Goal: Book appointment/travel/reservation

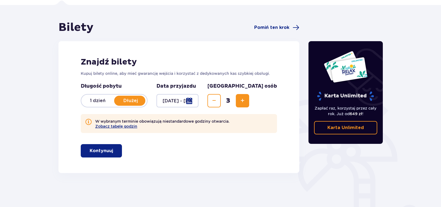
scroll to position [46, 0]
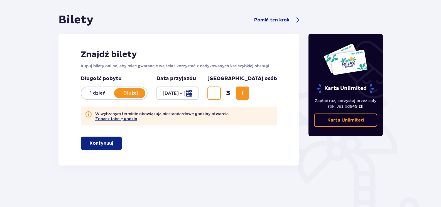
click at [114, 120] on button "Zobacz tabelę godzin" at bounding box center [116, 119] width 42 height 4
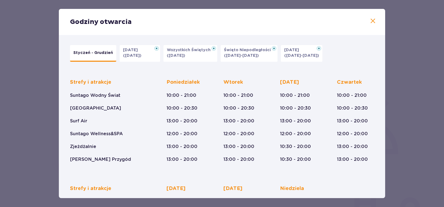
click at [254, 50] on p "Święto Niepodległości" at bounding box center [249, 50] width 50 height 6
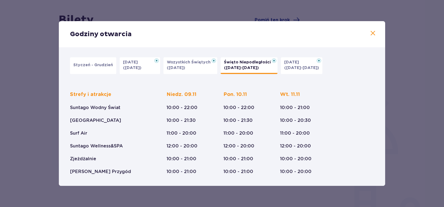
drag, startPoint x: 372, startPoint y: 31, endPoint x: 362, endPoint y: 41, distance: 13.8
click at [372, 32] on span at bounding box center [372, 33] width 7 height 7
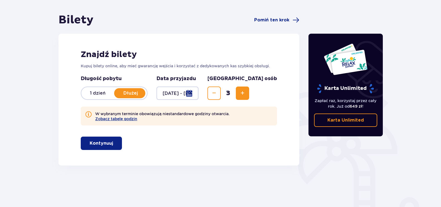
click at [199, 91] on div at bounding box center [178, 93] width 42 height 13
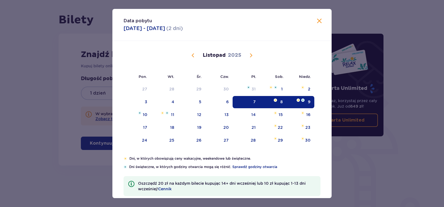
click at [320, 20] on span at bounding box center [319, 21] width 7 height 7
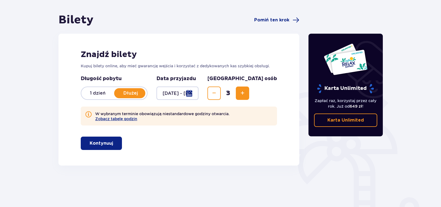
click at [104, 145] on p "Kontynuuj" at bounding box center [101, 143] width 23 height 6
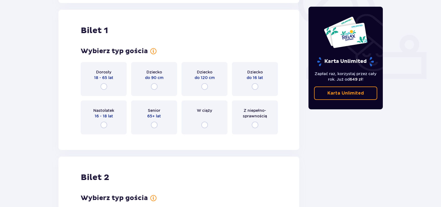
scroll to position [212, 0]
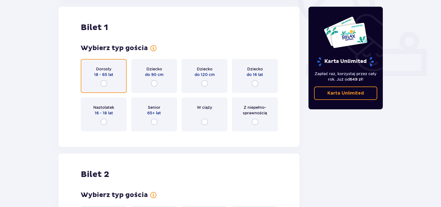
click at [104, 81] on input "radio" at bounding box center [104, 83] width 7 height 7
radio input "true"
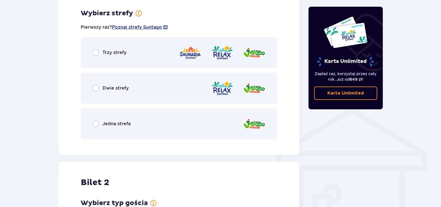
scroll to position [348, 0]
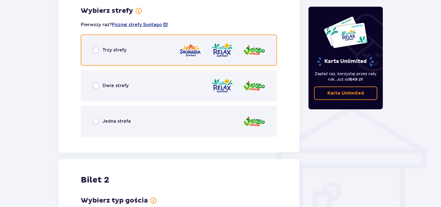
click at [98, 50] on input "radio" at bounding box center [96, 50] width 7 height 7
radio input "true"
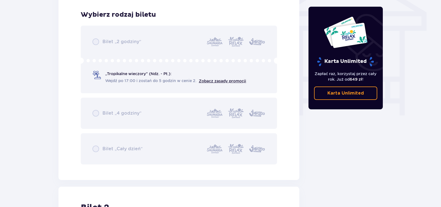
scroll to position [489, 0]
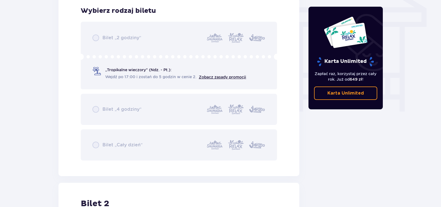
click at [93, 67] on div "Bilet „2 godziny” „Tropikalne wieczory" (Ndz. - Pt.): Wejdź po 17:00 i zostań d…" at bounding box center [179, 91] width 196 height 139
click at [93, 69] on div "Bilet „2 godziny” „Tropikalne wieczory" (Ndz. - Pt.): Wejdź po 17:00 i zostań d…" at bounding box center [179, 91] width 196 height 139
click at [98, 75] on div "Bilet „2 godziny” „Tropikalne wieczory" (Ndz. - Pt.): Wejdź po 17:00 i zostań d…" at bounding box center [179, 91] width 196 height 139
click at [98, 147] on div "Bilet „2 godziny” „Tropikalne wieczory" (Ndz. - Pt.): Wejdź po 17:00 i zostań d…" at bounding box center [179, 91] width 196 height 139
click at [95, 141] on div "Bilet „2 godziny” „Tropikalne wieczory" (Ndz. - Pt.): Wejdź po 17:00 i zostań d…" at bounding box center [179, 91] width 196 height 139
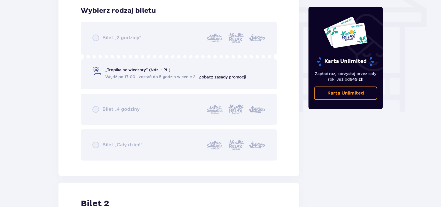
click at [98, 40] on div "Bilet „2 godziny” „Tropikalne wieczory" (Ndz. - Pt.): Wejdź po 17:00 i zostań d…" at bounding box center [179, 91] width 196 height 139
click at [97, 70] on div "Bilet „2 godziny” „Tropikalne wieczory" (Ndz. - Pt.): Wejdź po 17:00 i zostań d…" at bounding box center [179, 91] width 196 height 139
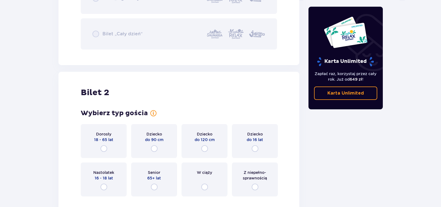
scroll to position [622, 0]
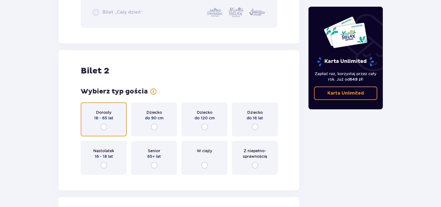
click at [103, 125] on input "radio" at bounding box center [104, 127] width 7 height 7
radio input "true"
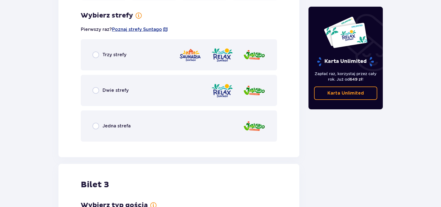
scroll to position [802, 0]
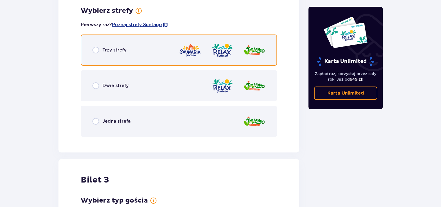
drag, startPoint x: 99, startPoint y: 50, endPoint x: 113, endPoint y: 53, distance: 15.0
click at [99, 50] on input "radio" at bounding box center [96, 50] width 7 height 7
radio input "true"
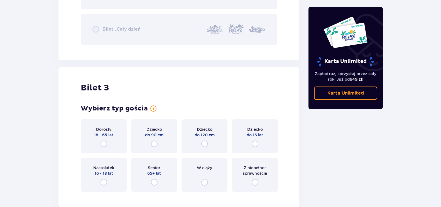
scroll to position [1093, 0]
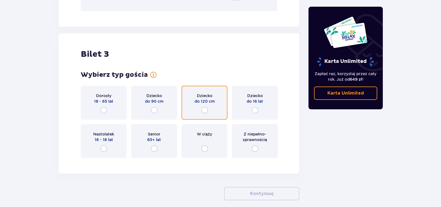
click at [203, 109] on input "radio" at bounding box center [204, 110] width 7 height 7
radio input "true"
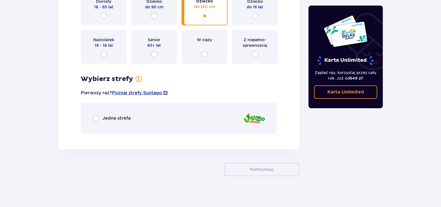
scroll to position [1190, 0]
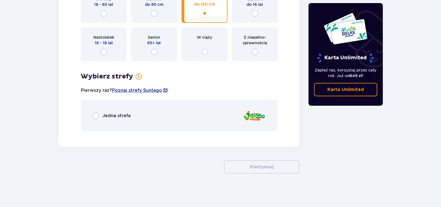
drag, startPoint x: 441, startPoint y: 179, endPoint x: 441, endPoint y: 170, distance: 9.2
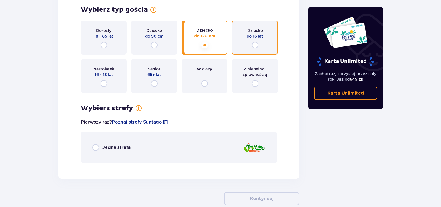
click at [254, 46] on input "radio" at bounding box center [255, 45] width 7 height 7
radio input "true"
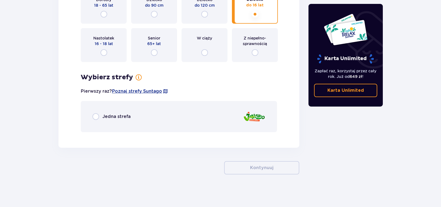
scroll to position [1190, 0]
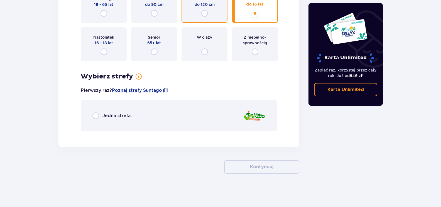
drag, startPoint x: 206, startPoint y: 13, endPoint x: 171, endPoint y: 37, distance: 42.1
click at [206, 14] on input "radio" at bounding box center [204, 13] width 7 height 7
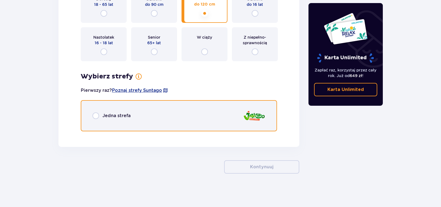
click at [96, 114] on input "radio" at bounding box center [96, 116] width 7 height 7
radio input "true"
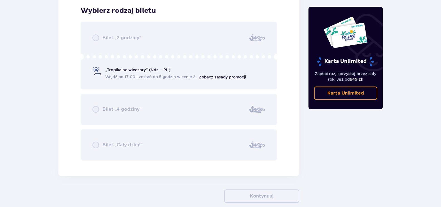
scroll to position [1355, 0]
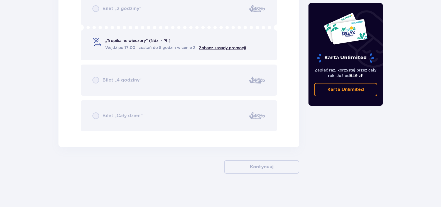
click at [98, 43] on div "Bilet „2 godziny” „Tropikalne wieczory" (Ndz. - Pt.): Wejdź po 17:00 i zostań d…" at bounding box center [179, 61] width 196 height 139
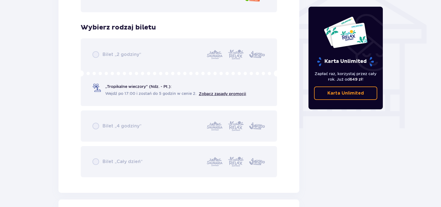
scroll to position [532, 0]
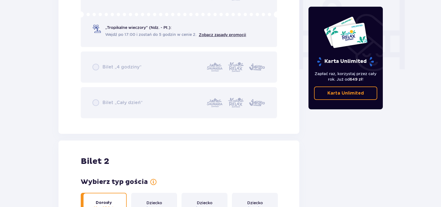
click at [128, 27] on div "Bilet „2 godziny” „Tropikalne wieczory" (Ndz. - Pt.): Wejdź po 17:00 i zostań d…" at bounding box center [179, 48] width 196 height 139
click at [124, 34] on div "Bilet „2 godziny” „Tropikalne wieczory" (Ndz. - Pt.): Wejdź po 17:00 i zostań d…" at bounding box center [179, 48] width 196 height 139
click at [119, 40] on div "Bilet „2 godziny” „Tropikalne wieczory" (Ndz. - Pt.): Wejdź po 17:00 i zostań d…" at bounding box center [179, 48] width 196 height 139
click at [186, 116] on div "Bilet „2 godziny” „Tropikalne wieczory" (Ndz. - Pt.): Wejdź po 17:00 i zostań d…" at bounding box center [179, 48] width 196 height 139
click at [158, 110] on div "Bilet „2 godziny” „Tropikalne wieczory" (Ndz. - Pt.): Wejdź po 17:00 i zostań d…" at bounding box center [179, 48] width 196 height 139
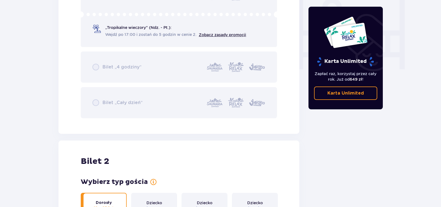
click at [95, 105] on div "Bilet „2 godziny” „Tropikalne wieczory" (Ndz. - Pt.): Wejdź po 17:00 i zostań d…" at bounding box center [179, 48] width 196 height 139
click at [94, 69] on div "Bilet „2 godziny” „Tropikalne wieczory" (Ndz. - Pt.): Wejdź po 17:00 i zostań d…" at bounding box center [179, 48] width 196 height 139
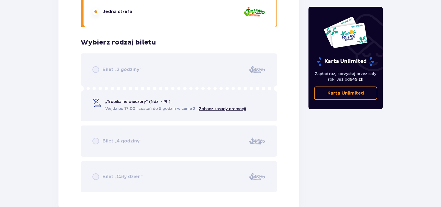
scroll to position [1355, 0]
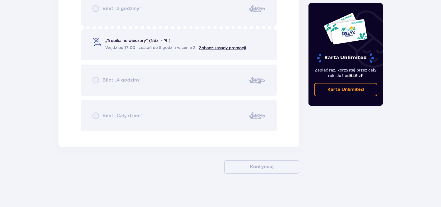
drag, startPoint x: 441, startPoint y: 191, endPoint x: 436, endPoint y: 154, distance: 38.3
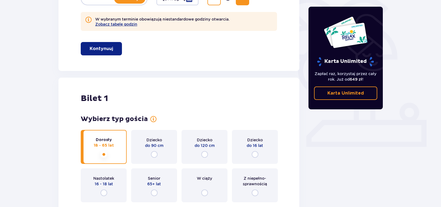
scroll to position [69, 0]
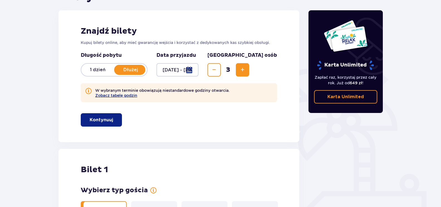
click at [100, 123] on p "Kontynuuj" at bounding box center [101, 120] width 23 height 6
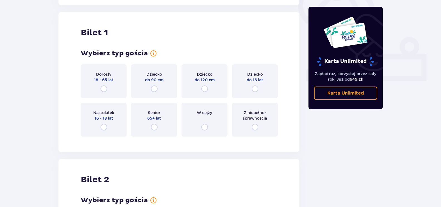
scroll to position [212, 0]
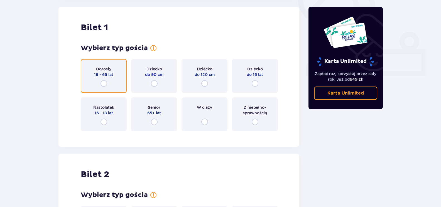
click at [103, 84] on input "radio" at bounding box center [104, 83] width 7 height 7
radio input "true"
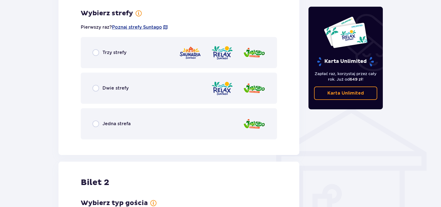
scroll to position [348, 0]
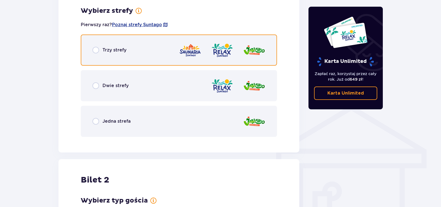
click at [98, 50] on input "radio" at bounding box center [96, 50] width 7 height 7
radio input "true"
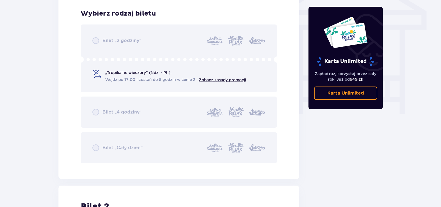
scroll to position [489, 0]
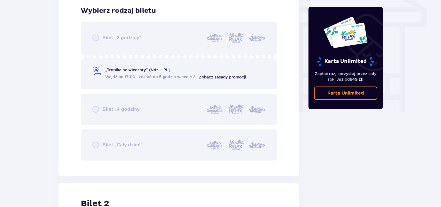
click at [132, 71] on div "Bilet „2 godziny” „Tropikalne wieczory" (Ndz. - Pt.): Wejdź po 17:00 i zostań d…" at bounding box center [179, 91] width 196 height 139
click at [219, 76] on div "Bilet „2 godziny” „Tropikalne wieczory" (Ndz. - Pt.): Wejdź po 17:00 i zostań d…" at bounding box center [179, 91] width 196 height 139
click at [216, 76] on div "Bilet „2 godziny” „Tropikalne wieczory" (Ndz. - Pt.): Wejdź po 17:00 i zostań d…" at bounding box center [179, 91] width 196 height 139
click at [214, 76] on div "Bilet „2 godziny” „Tropikalne wieczory" (Ndz. - Pt.): Wejdź po 17:00 i zostań d…" at bounding box center [179, 91] width 196 height 139
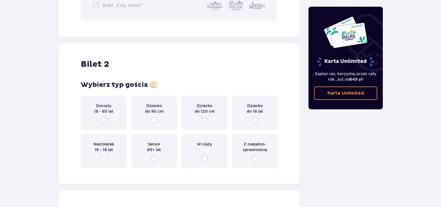
scroll to position [644, 0]
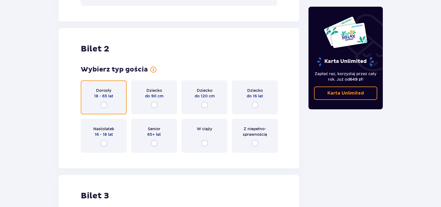
click at [105, 105] on input "radio" at bounding box center [104, 105] width 7 height 7
radio input "true"
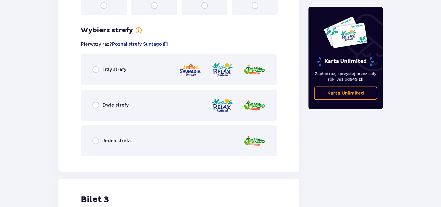
scroll to position [802, 0]
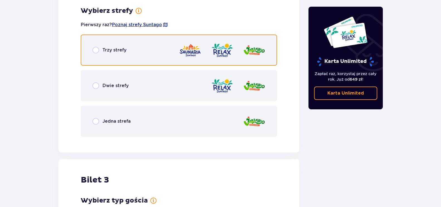
click at [95, 50] on input "radio" at bounding box center [96, 50] width 7 height 7
radio input "true"
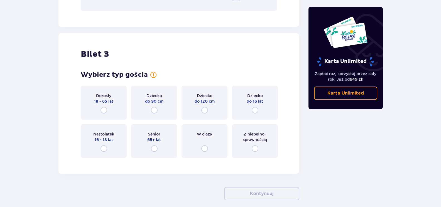
scroll to position [1100, 0]
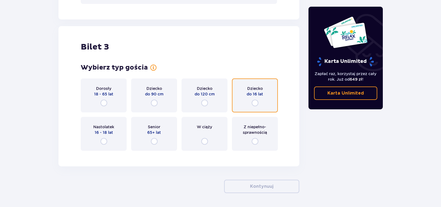
click at [254, 104] on input "radio" at bounding box center [255, 103] width 7 height 7
radio input "true"
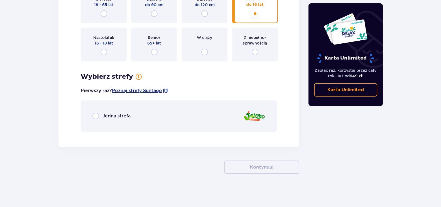
scroll to position [1190, 0]
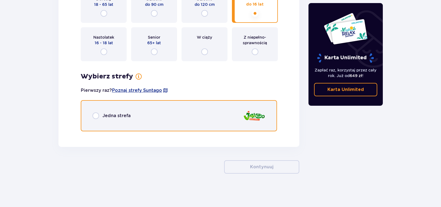
click at [98, 118] on input "radio" at bounding box center [96, 116] width 7 height 7
radio input "true"
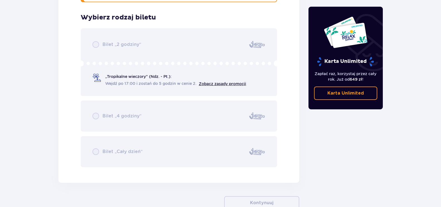
scroll to position [1326, 0]
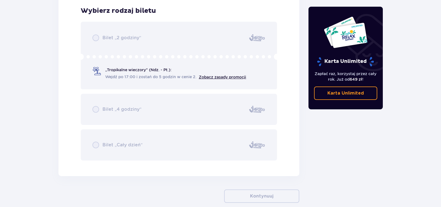
drag, startPoint x: 441, startPoint y: 182, endPoint x: 441, endPoint y: 201, distance: 19.5
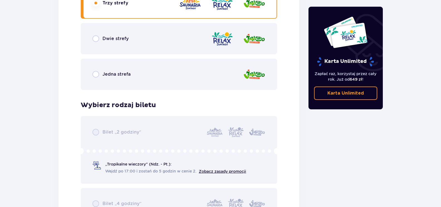
scroll to position [895, 0]
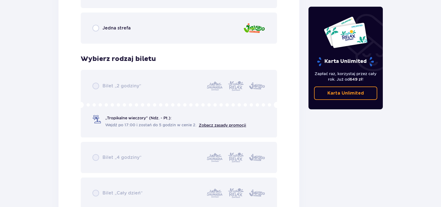
click at [99, 104] on div "Bilet „2 godziny” „Tropikalne wieczory" (Ndz. - Pt.): Wejdź po 17:00 i zostań d…" at bounding box center [179, 139] width 196 height 139
drag, startPoint x: 141, startPoint y: 113, endPoint x: 170, endPoint y: 114, distance: 29.0
click at [170, 114] on div "Bilet „2 godziny” „Tropikalne wieczory" (Ndz. - Pt.): Wejdź po 17:00 i zostań d…" at bounding box center [179, 139] width 196 height 139
click at [122, 91] on div "Bilet „2 godziny” „Tropikalne wieczory" (Ndz. - Pt.): Wejdź po 17:00 i zostań d…" at bounding box center [179, 139] width 196 height 139
drag, startPoint x: 101, startPoint y: 84, endPoint x: 94, endPoint y: 87, distance: 7.1
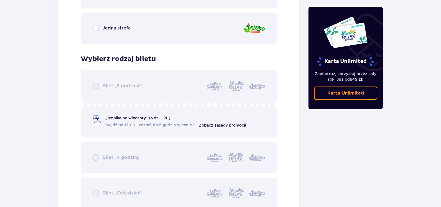
click at [99, 84] on div "Bilet „2 godziny” „Tropikalne wieczory" (Ndz. - Pt.): Wejdź po 17:00 i zostań d…" at bounding box center [179, 139] width 196 height 139
click at [94, 87] on div "Bilet „2 godziny” „Tropikalne wieczory" (Ndz. - Pt.): Wejdź po 17:00 i zostań d…" at bounding box center [179, 139] width 196 height 139
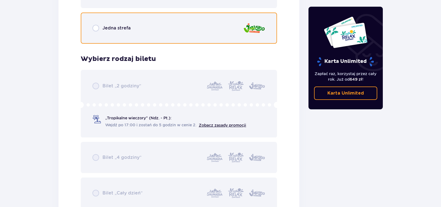
click at [98, 29] on input "radio" at bounding box center [96, 28] width 7 height 7
radio input "true"
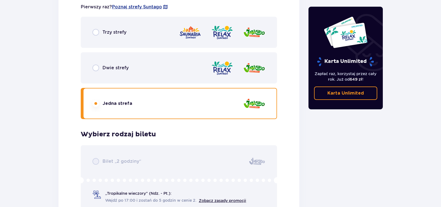
scroll to position [817, 0]
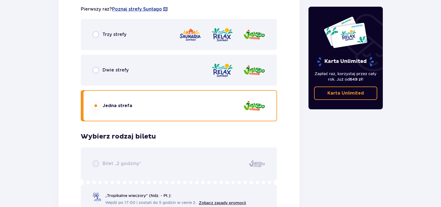
click at [100, 35] on div "Trzy strefy" at bounding box center [110, 34] width 34 height 7
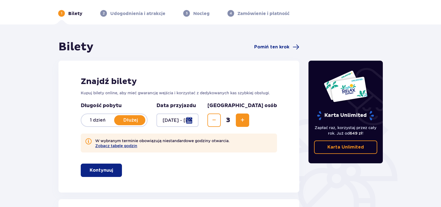
scroll to position [15, 0]
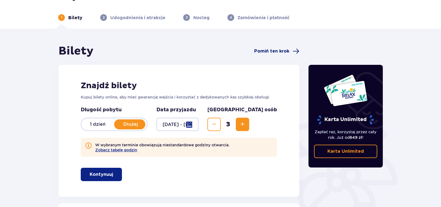
click at [269, 52] on span "Pomiń ten krok" at bounding box center [271, 51] width 35 height 6
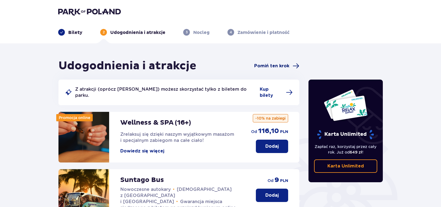
drag, startPoint x: 286, startPoint y: 65, endPoint x: 337, endPoint y: 76, distance: 51.5
click at [286, 66] on span "Pomiń ten krok" at bounding box center [271, 66] width 35 height 6
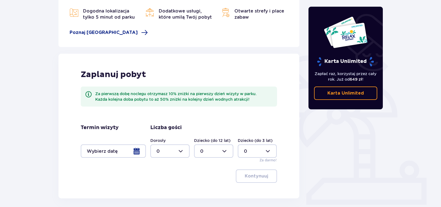
scroll to position [99, 0]
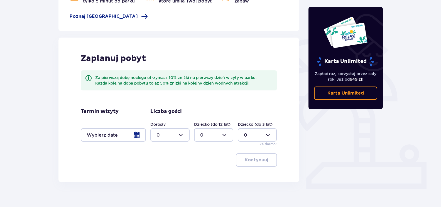
click at [132, 133] on div at bounding box center [113, 134] width 65 height 13
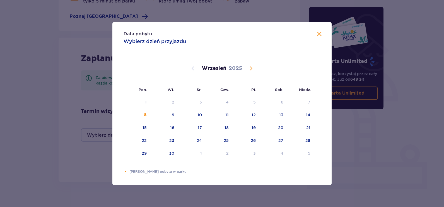
click at [252, 69] on span "Calendar" at bounding box center [250, 68] width 7 height 7
click at [251, 113] on div "7" at bounding box center [245, 115] width 27 height 12
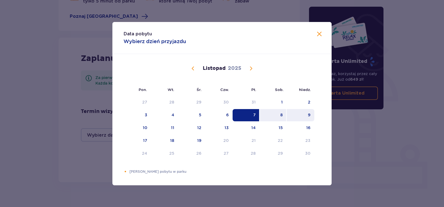
click at [300, 115] on div "9" at bounding box center [300, 115] width 28 height 12
type input "[DATE] - [DATE]"
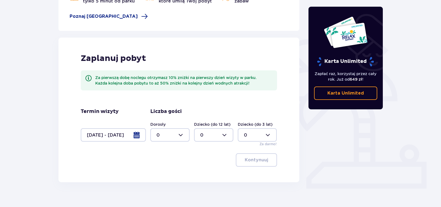
click at [184, 134] on div at bounding box center [169, 134] width 39 height 13
click at [164, 174] on div "2" at bounding box center [170, 175] width 27 height 6
type input "2"
click at [210, 135] on div at bounding box center [213, 134] width 39 height 13
click at [202, 163] on div "1" at bounding box center [213, 164] width 27 height 6
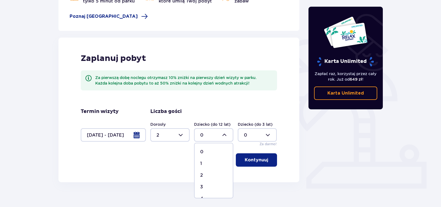
type input "1"
click at [248, 160] on p "Kontynuuj" at bounding box center [256, 160] width 23 height 6
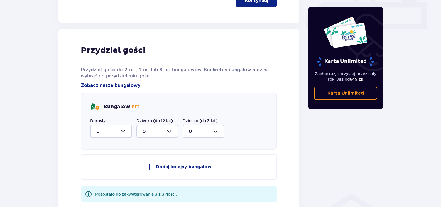
scroll to position [281, 0]
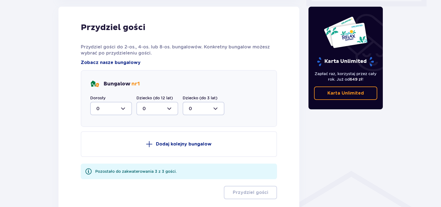
click at [123, 107] on div at bounding box center [111, 108] width 42 height 13
click at [101, 150] on div "2" at bounding box center [111, 149] width 30 height 6
type input "2"
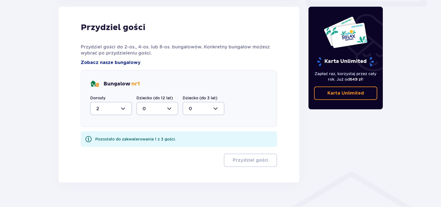
click at [165, 110] on div at bounding box center [158, 108] width 42 height 13
click at [146, 135] on div "1" at bounding box center [158, 137] width 30 height 6
type input "1"
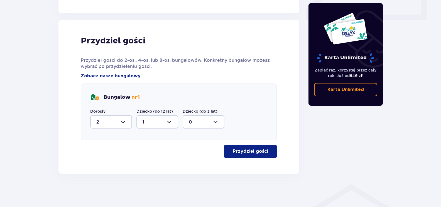
scroll to position [268, 0]
click at [242, 150] on p "Przydziel gości" at bounding box center [250, 152] width 35 height 6
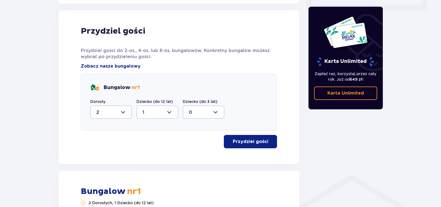
scroll to position [401, 0]
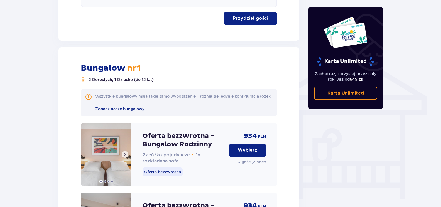
click at [114, 144] on img at bounding box center [106, 154] width 51 height 63
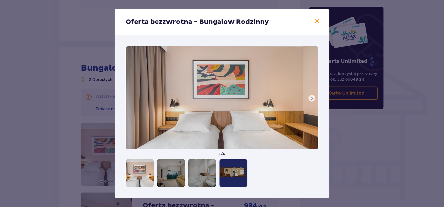
click at [310, 98] on span at bounding box center [311, 98] width 4 height 4
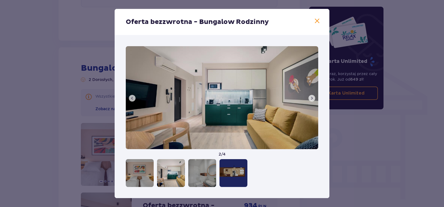
click at [310, 98] on span at bounding box center [311, 98] width 4 height 4
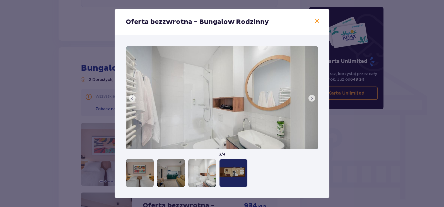
click at [310, 98] on span at bounding box center [311, 98] width 4 height 4
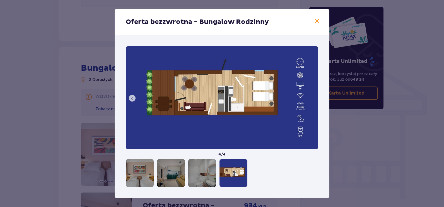
click at [318, 21] on span at bounding box center [316, 21] width 7 height 7
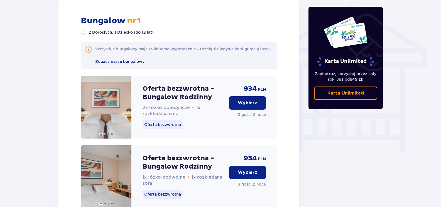
scroll to position [455, 0]
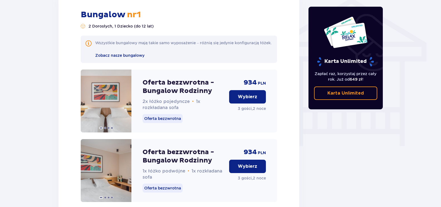
click at [248, 97] on p "Wybierz" at bounding box center [248, 97] width 20 height 6
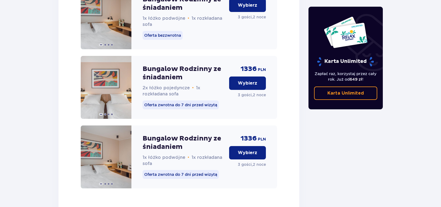
scroll to position [948, 0]
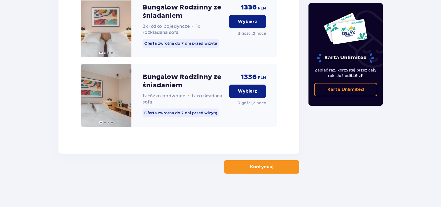
click at [257, 167] on p "Kontynuuj" at bounding box center [261, 167] width 23 height 6
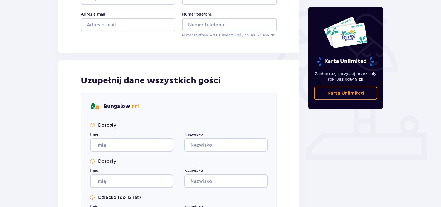
scroll to position [47, 0]
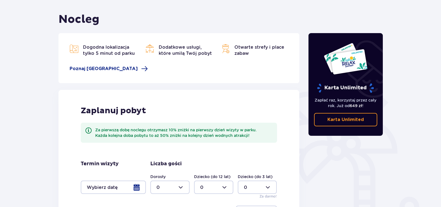
scroll to position [128, 0]
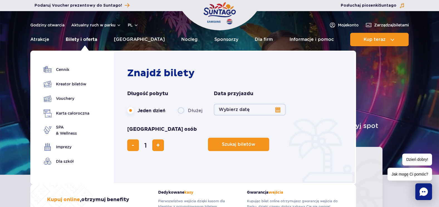
click at [94, 40] on link "Bilety i oferta" at bounding box center [81, 39] width 31 height 13
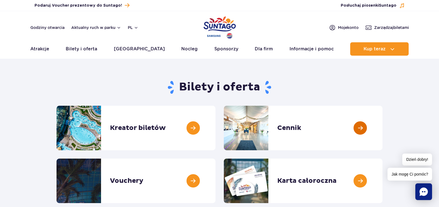
click at [383, 131] on link at bounding box center [383, 128] width 0 height 45
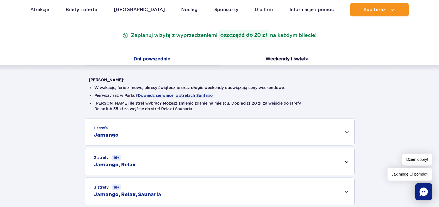
scroll to position [104, 0]
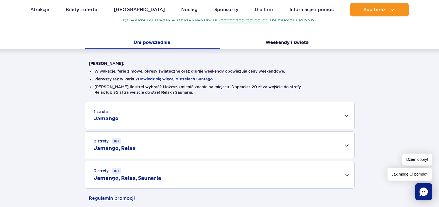
click at [347, 118] on div "1 strefa Jamango" at bounding box center [220, 115] width 270 height 27
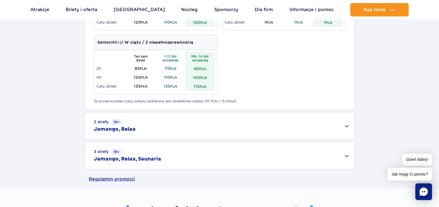
scroll to position [319, 0]
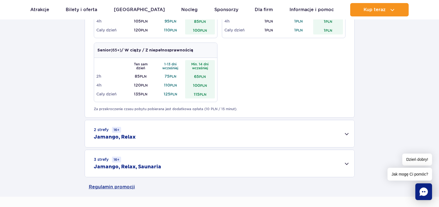
click at [346, 134] on div "2 strefy 16+ Jamango, Relax" at bounding box center [220, 133] width 270 height 27
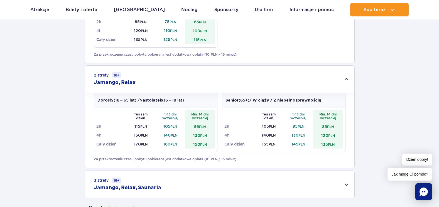
scroll to position [402, 0]
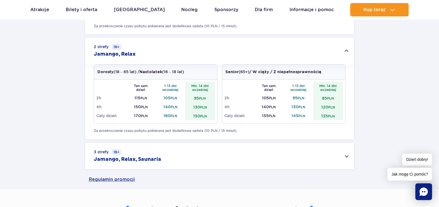
click at [346, 157] on div "3 strefy 16+ Jamango, Relax, Saunaria" at bounding box center [220, 156] width 270 height 27
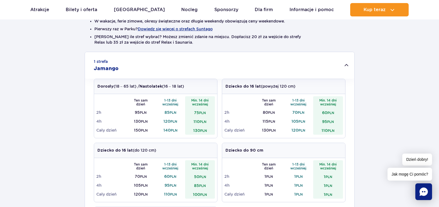
scroll to position [122, 0]
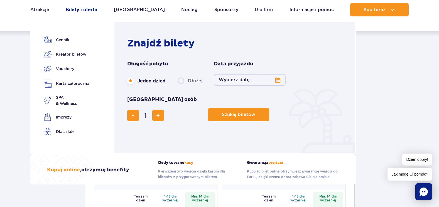
click at [91, 8] on link "Bilety i oferta" at bounding box center [81, 9] width 31 height 13
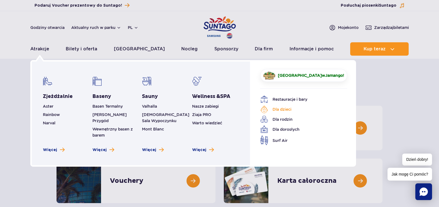
click at [286, 110] on link "Dla dzieci" at bounding box center [300, 110] width 79 height 8
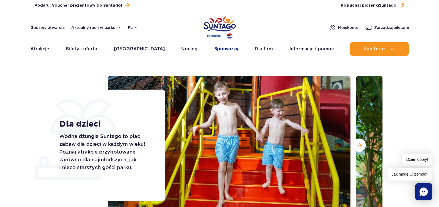
click at [220, 49] on link "Sponsorzy" at bounding box center [227, 48] width 24 height 13
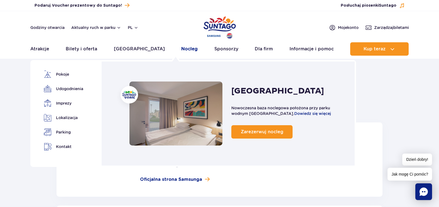
click at [181, 48] on link "Nocleg" at bounding box center [189, 48] width 16 height 13
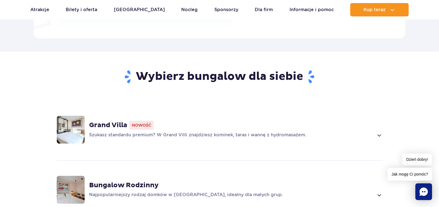
scroll to position [334, 0]
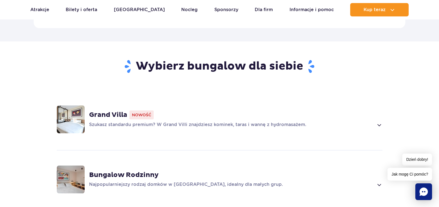
click at [77, 111] on img at bounding box center [71, 120] width 28 height 28
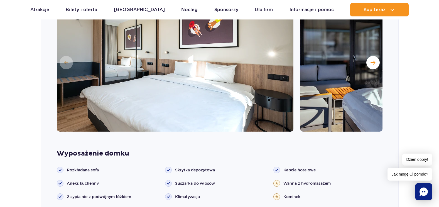
scroll to position [464, 0]
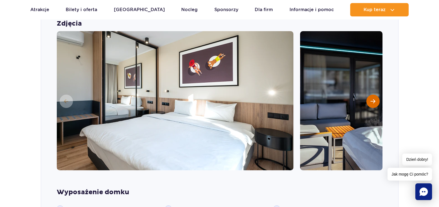
click at [372, 99] on span "Następny slajd" at bounding box center [373, 101] width 5 height 5
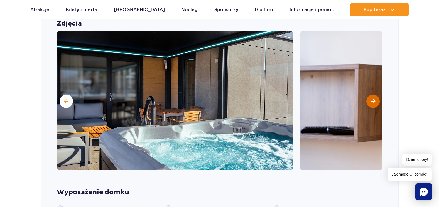
click at [372, 99] on span "Następny slajd" at bounding box center [373, 101] width 5 height 5
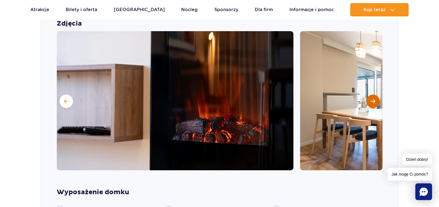
click at [372, 99] on span "Następny slajd" at bounding box center [373, 101] width 5 height 5
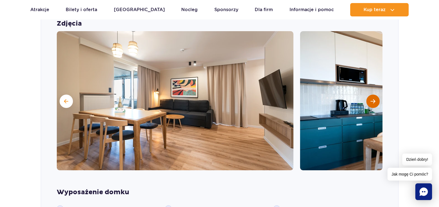
click at [372, 99] on span "Następny slajd" at bounding box center [373, 101] width 5 height 5
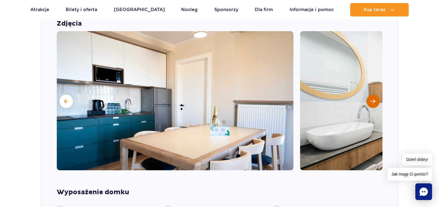
click at [372, 99] on span "Następny slajd" at bounding box center [373, 101] width 5 height 5
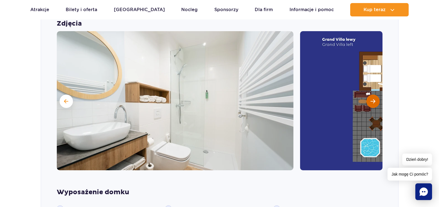
click at [372, 99] on span "Następny slajd" at bounding box center [373, 101] width 5 height 5
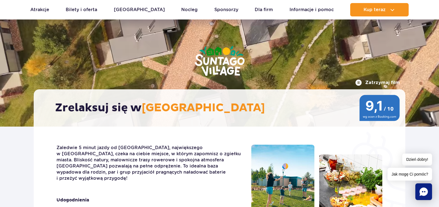
scroll to position [0, 0]
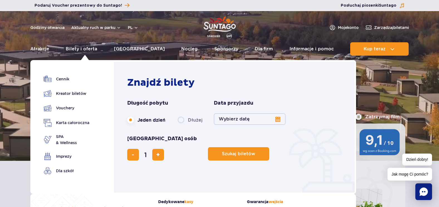
click at [182, 120] on label "Dłużej" at bounding box center [190, 120] width 25 height 12
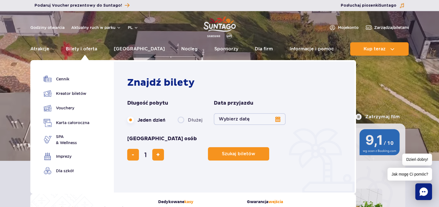
click at [182, 125] on input "Dłużej" at bounding box center [181, 125] width 6 height 1
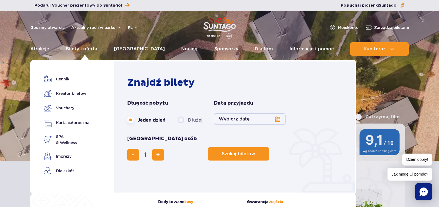
radio input "false"
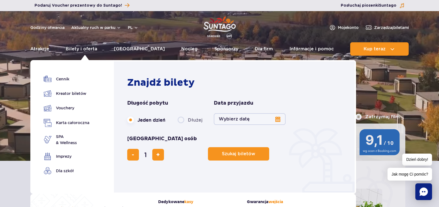
radio input "true"
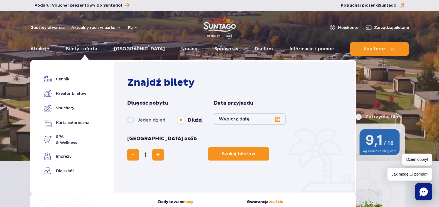
click at [280, 122] on button "Wybierz datę" at bounding box center [250, 119] width 72 height 12
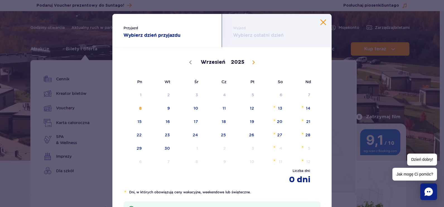
click at [251, 63] on icon at bounding box center [253, 62] width 4 height 4
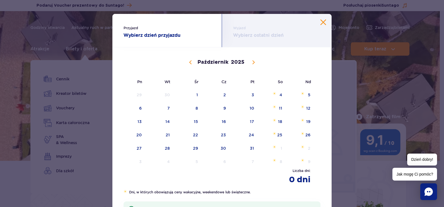
click at [251, 63] on icon at bounding box center [253, 62] width 4 height 4
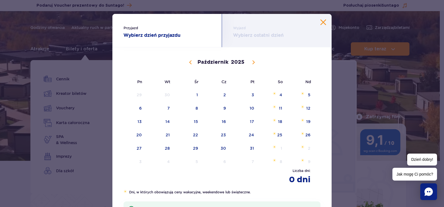
select select "10"
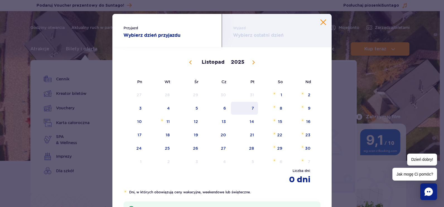
click at [249, 106] on span "7" at bounding box center [244, 108] width 28 height 13
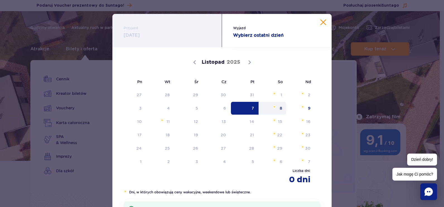
click at [268, 110] on span "8" at bounding box center [272, 108] width 28 height 13
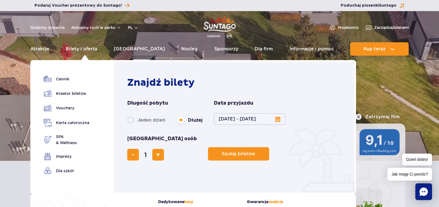
click at [278, 119] on button "07.11.25 - 08.11.25" at bounding box center [250, 119] width 72 height 12
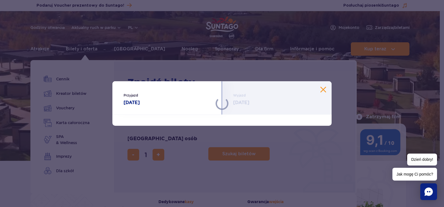
select select "10"
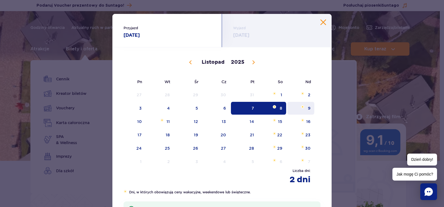
click at [306, 110] on span "9" at bounding box center [300, 108] width 28 height 13
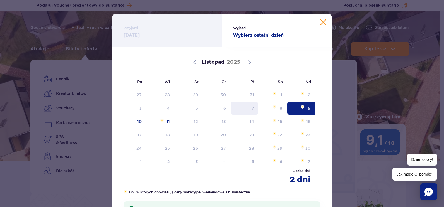
click at [253, 111] on span "7" at bounding box center [244, 108] width 28 height 13
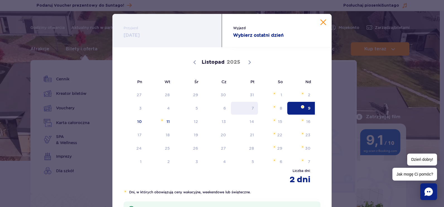
click at [249, 111] on span "7" at bounding box center [244, 108] width 28 height 13
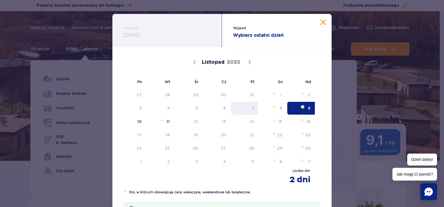
click at [248, 109] on span "7" at bounding box center [244, 108] width 28 height 13
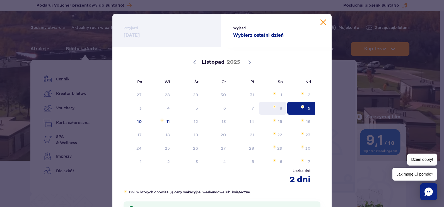
click at [283, 110] on span "8" at bounding box center [272, 108] width 28 height 13
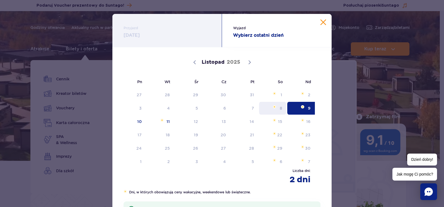
click at [270, 110] on span "8" at bounding box center [272, 108] width 28 height 13
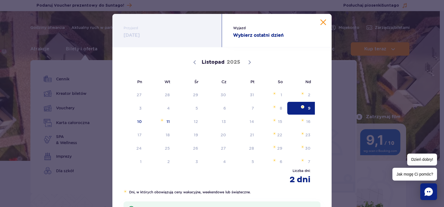
click at [291, 110] on span "9" at bounding box center [300, 108] width 28 height 13
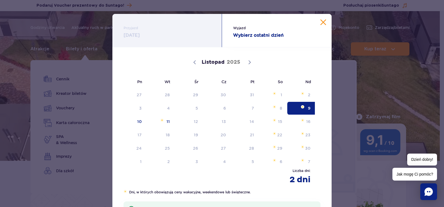
radio input "true"
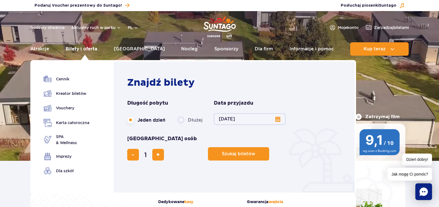
click at [90, 46] on link "Bilety i oferta" at bounding box center [81, 48] width 31 height 13
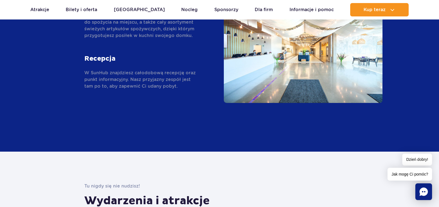
scroll to position [1034, 0]
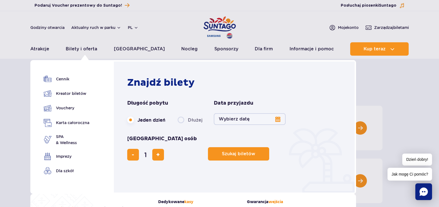
click at [180, 122] on label "Dłużej" at bounding box center [190, 120] width 25 height 12
click at [180, 125] on input "Dłużej" at bounding box center [181, 125] width 6 height 1
radio input "false"
radio input "true"
click at [278, 120] on button "Wybierz datę" at bounding box center [250, 119] width 72 height 12
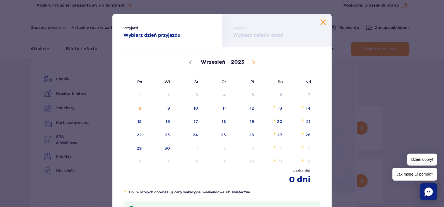
click at [252, 64] on icon at bounding box center [253, 62] width 4 height 4
select select "10"
click at [249, 107] on span "7" at bounding box center [244, 108] width 28 height 13
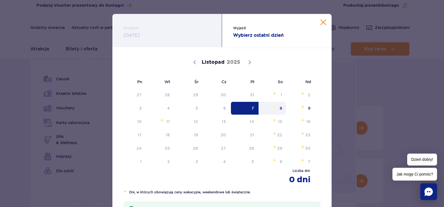
click at [279, 108] on span "8" at bounding box center [272, 108] width 28 height 13
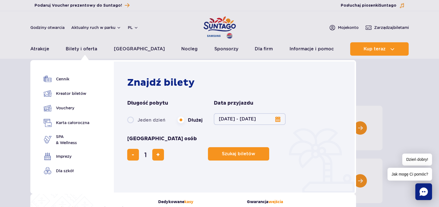
click at [278, 120] on button "[DATE] - [DATE]" at bounding box center [250, 119] width 72 height 12
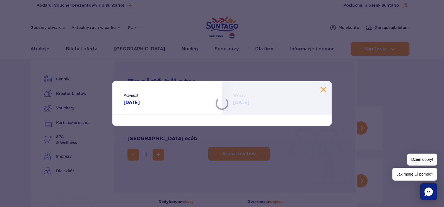
select select "10"
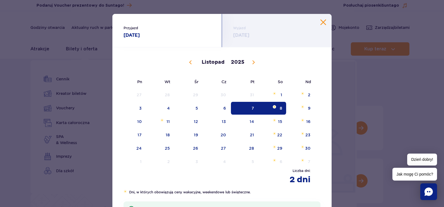
click at [278, 109] on span "8" at bounding box center [272, 108] width 28 height 13
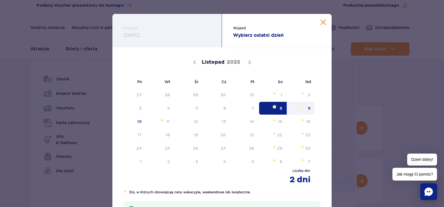
click at [305, 109] on span "9" at bounding box center [300, 108] width 28 height 13
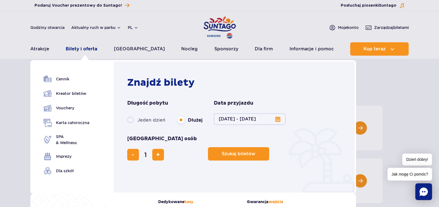
click at [89, 49] on link "Bilety i oferta" at bounding box center [81, 48] width 31 height 13
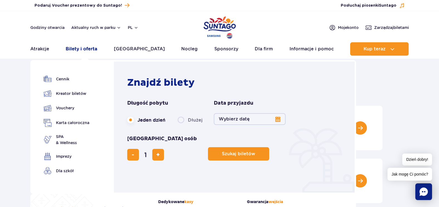
click at [96, 51] on link "Bilety i oferta" at bounding box center [81, 48] width 31 height 13
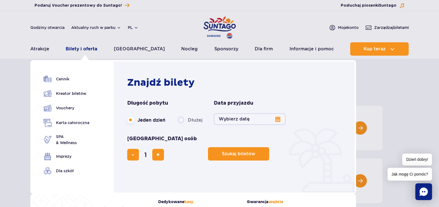
click at [97, 51] on link "Bilety i oferta" at bounding box center [81, 48] width 31 height 13
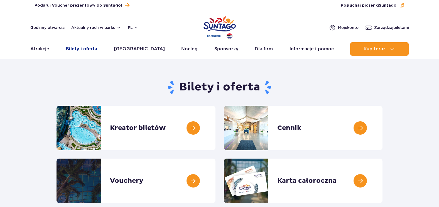
click at [97, 50] on link "Bilety i oferta" at bounding box center [81, 48] width 31 height 13
click at [81, 47] on link "Bilety i oferta" at bounding box center [81, 48] width 31 height 13
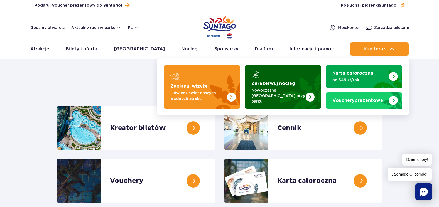
click at [283, 83] on strong "Zarezerwuj nocleg" at bounding box center [274, 83] width 44 height 4
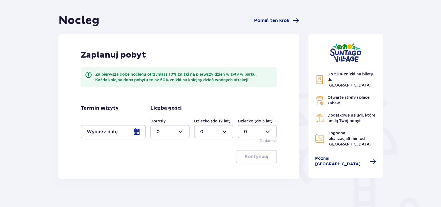
scroll to position [50, 0]
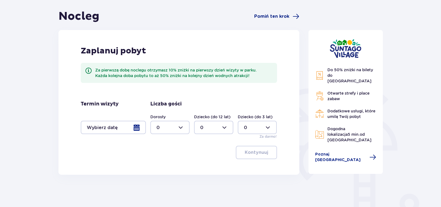
click at [134, 128] on div at bounding box center [113, 127] width 65 height 13
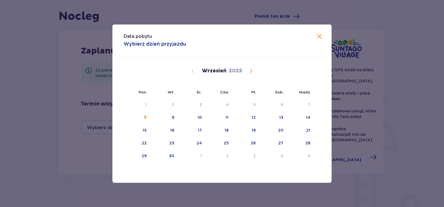
click at [250, 71] on span "Calendar" at bounding box center [250, 71] width 7 height 7
click at [256, 121] on div "7" at bounding box center [245, 118] width 27 height 12
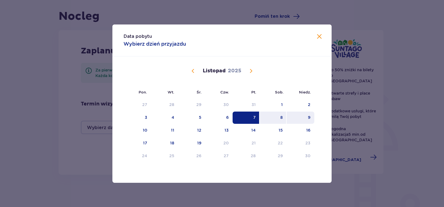
click at [304, 120] on div "9" at bounding box center [300, 118] width 28 height 12
type input "[DATE] - [DATE]"
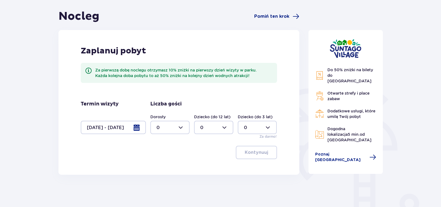
click at [184, 128] on div at bounding box center [169, 127] width 39 height 13
click at [156, 168] on span "2" at bounding box center [170, 168] width 38 height 12
type input "2"
click at [226, 129] on div at bounding box center [213, 127] width 39 height 13
click at [207, 156] on div "1" at bounding box center [213, 156] width 27 height 6
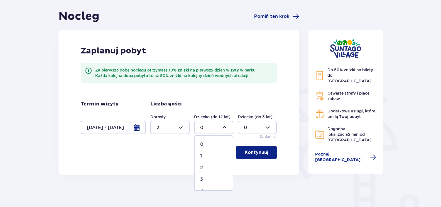
type input "1"
click at [246, 150] on p "Kontynuuj" at bounding box center [256, 153] width 23 height 6
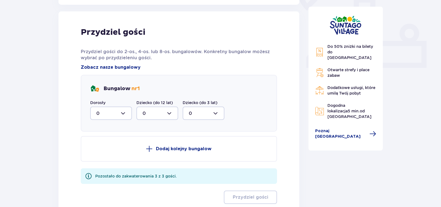
scroll to position [225, 0]
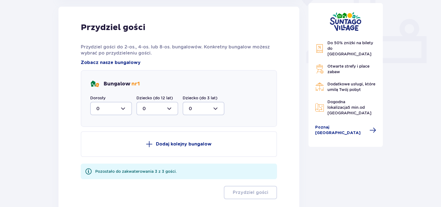
click at [123, 108] on div at bounding box center [111, 108] width 42 height 13
click at [101, 150] on div "2" at bounding box center [111, 149] width 30 height 6
type input "2"
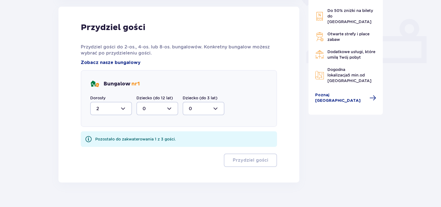
click at [158, 111] on div at bounding box center [158, 108] width 42 height 13
click at [142, 137] on span "1" at bounding box center [157, 138] width 41 height 12
type input "1"
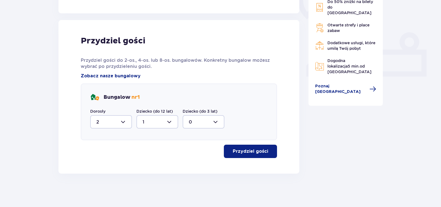
scroll to position [211, 0]
click at [235, 151] on p "Przydziel gości" at bounding box center [250, 152] width 35 height 6
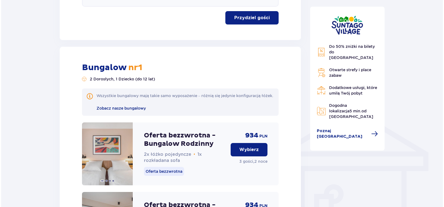
scroll to position [342, 0]
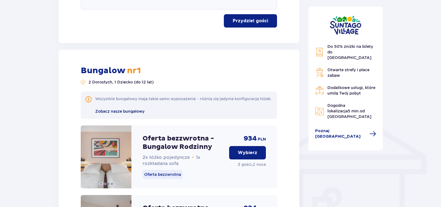
click at [110, 112] on span "Zobacz nasze bungalowy" at bounding box center [119, 111] width 49 height 4
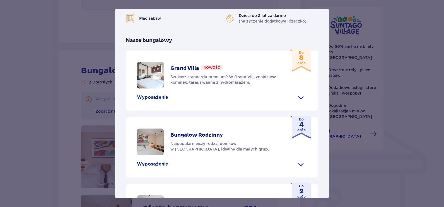
scroll to position [146, 0]
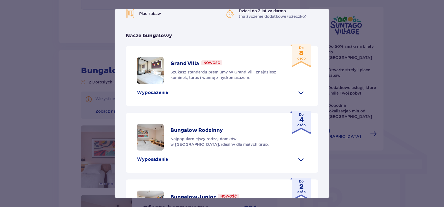
click at [215, 65] on p "Nowość" at bounding box center [211, 62] width 16 height 5
click at [179, 67] on p "Grand Villa" at bounding box center [184, 63] width 29 height 7
drag, startPoint x: 327, startPoint y: 128, endPoint x: 327, endPoint y: 141, distance: 12.8
click at [327, 141] on div "[GEOGRAPHIC_DATA] to idealne miejsce dla fanów dobrej zabawy i tropikalnego kli…" at bounding box center [222, 75] width 215 height 372
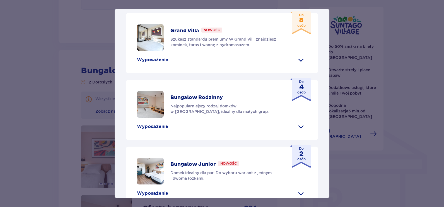
scroll to position [168, 0]
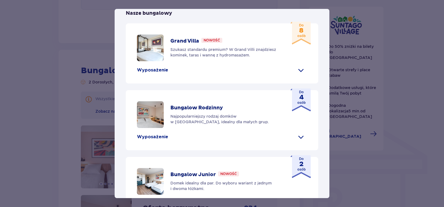
click at [207, 43] on p "Nowość" at bounding box center [211, 40] width 16 height 5
click at [300, 38] on p "Do 8 osób" at bounding box center [301, 31] width 8 height 16
click at [302, 75] on span at bounding box center [300, 70] width 9 height 9
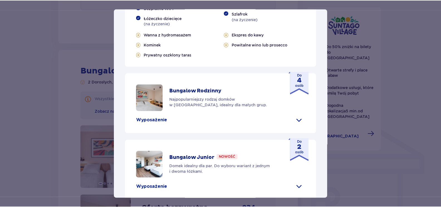
scroll to position [250, 0]
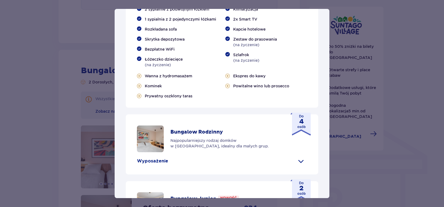
drag, startPoint x: 160, startPoint y: 57, endPoint x: 164, endPoint y: 57, distance: 3.9
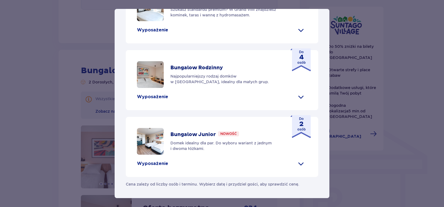
click at [253, 18] on p "Szukasz standardu premium? W Grand Villi znajdziesz kominek, taras i wannę z hy…" at bounding box center [225, 12] width 111 height 11
click at [300, 35] on span at bounding box center [300, 30] width 9 height 9
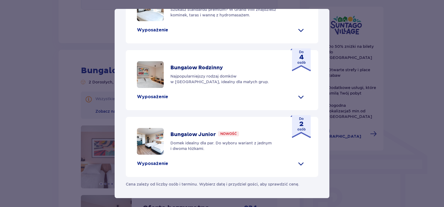
drag, startPoint x: 295, startPoint y: 21, endPoint x: 279, endPoint y: 23, distance: 15.7
click at [176, 4] on p "Grand Villa" at bounding box center [184, 1] width 29 height 7
click at [205, 3] on p "Nowość" at bounding box center [211, 0] width 16 height 5
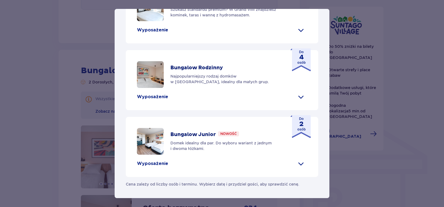
click at [297, 168] on span at bounding box center [300, 163] width 9 height 9
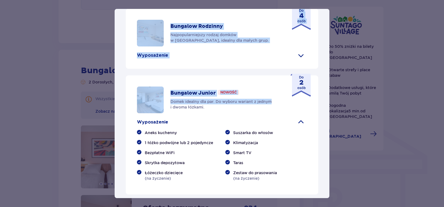
drag, startPoint x: 329, startPoint y: 155, endPoint x: 324, endPoint y: 54, distance: 101.8
click at [324, 54] on div "[GEOGRAPHIC_DATA] [GEOGRAPHIC_DATA] to idealne miejsce dla fanów dobrej zabawy …" at bounding box center [222, 103] width 444 height 207
